Goal: Book appointment/travel/reservation

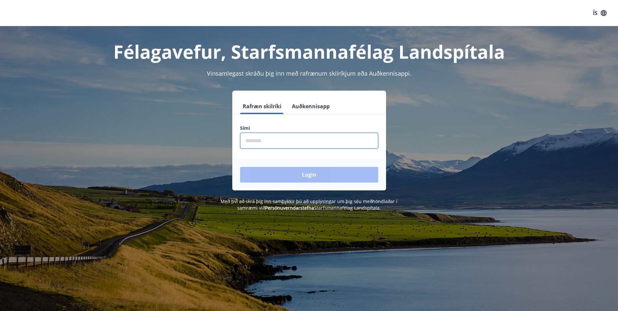
click at [288, 145] on input "phone" at bounding box center [309, 141] width 138 height 16
type input "********"
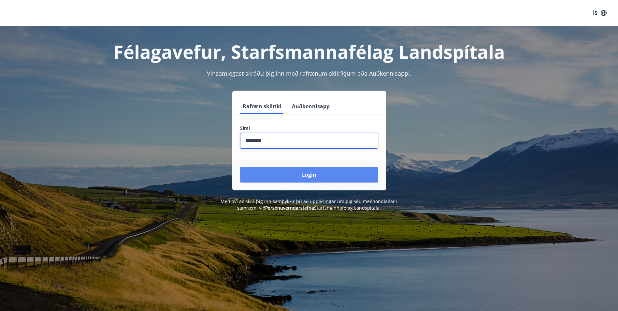
click at [305, 174] on button "Login" at bounding box center [309, 175] width 138 height 16
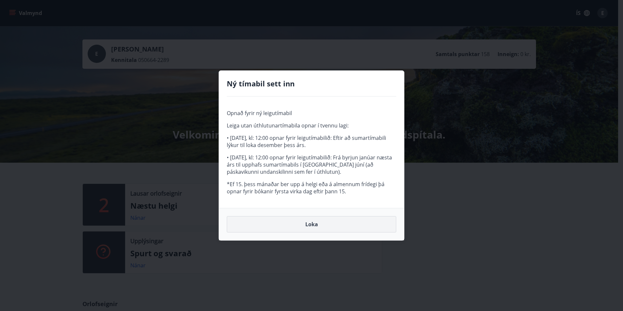
click at [312, 223] on button "Loka" at bounding box center [311, 224] width 169 height 16
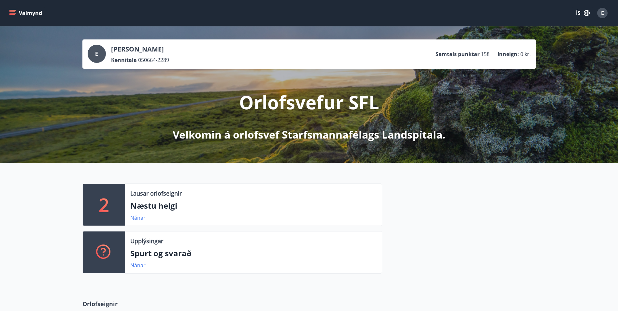
click at [135, 216] on link "Nánar" at bounding box center [137, 217] width 15 height 7
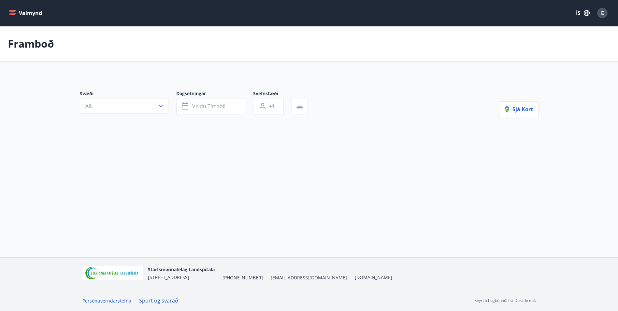
type input "*"
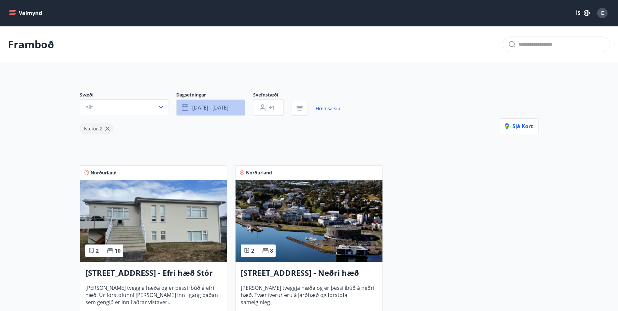
click at [220, 104] on span "[DATE] - [DATE]" at bounding box center [210, 107] width 36 height 7
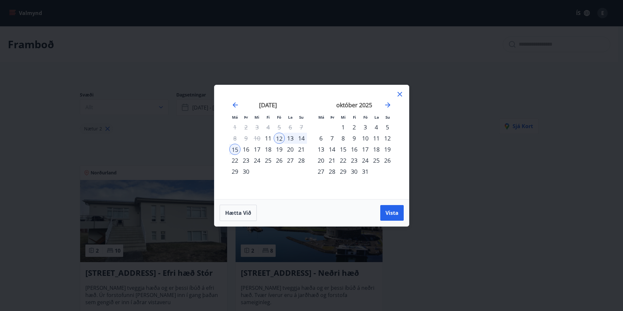
click at [280, 148] on div "19" at bounding box center [279, 149] width 11 height 11
click at [234, 160] on div "22" at bounding box center [234, 160] width 11 height 11
click at [309, 197] on div "Má Þr Mi Fi Fö La Su Má Þr Mi Fi Fö La Su [DATE] 1 2 3 4 5 6 7 8 9 10 11 12 13 …" at bounding box center [311, 156] width 195 height 142
click at [400, 93] on icon at bounding box center [399, 94] width 5 height 5
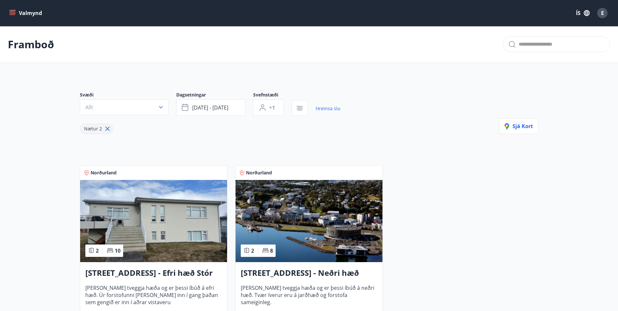
click at [13, 11] on icon "menu" at bounding box center [12, 11] width 6 height 1
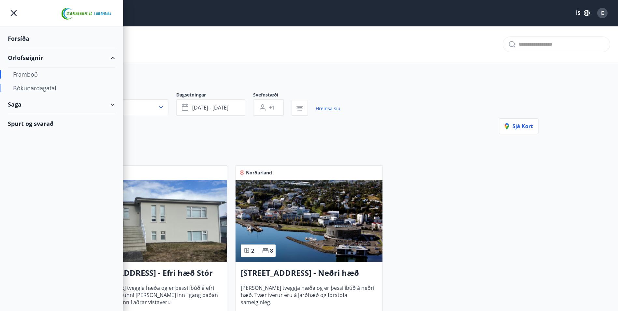
click at [40, 88] on div "Bókunardagatal" at bounding box center [61, 88] width 97 height 14
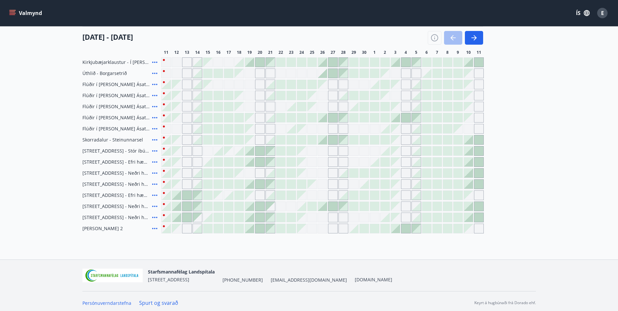
scroll to position [88, 0]
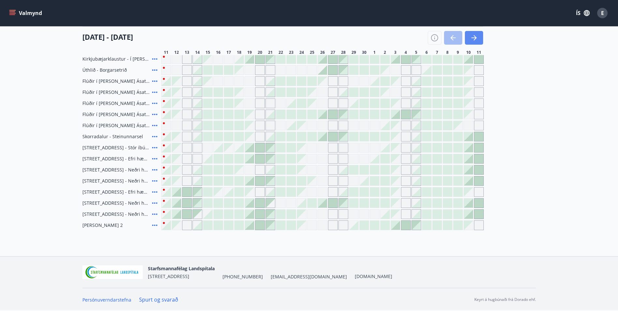
click at [476, 40] on icon "button" at bounding box center [474, 38] width 8 height 8
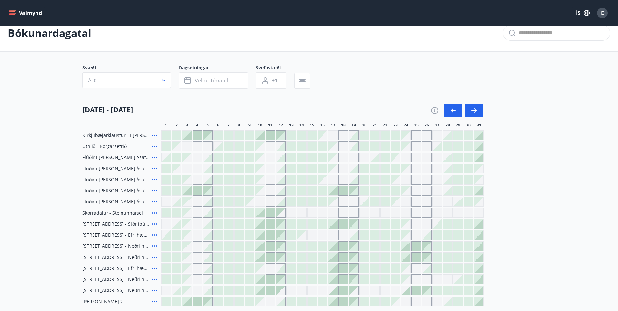
scroll to position [0, 0]
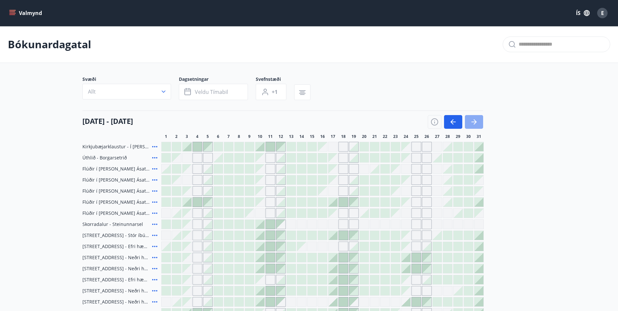
click at [468, 121] on button "button" at bounding box center [474, 122] width 18 height 14
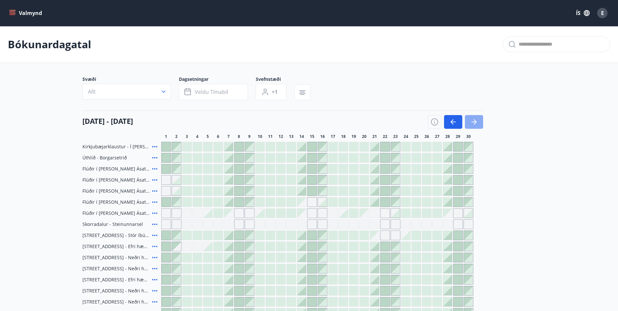
click at [477, 120] on icon "button" at bounding box center [474, 122] width 8 height 8
